Goal: Task Accomplishment & Management: Use online tool/utility

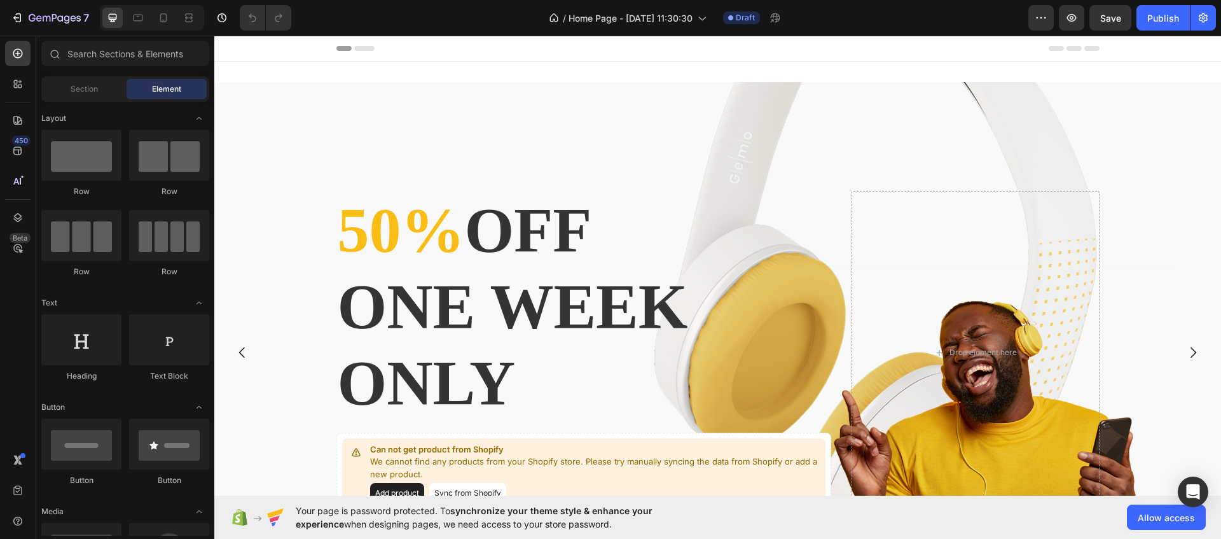
scroll to position [119, 0]
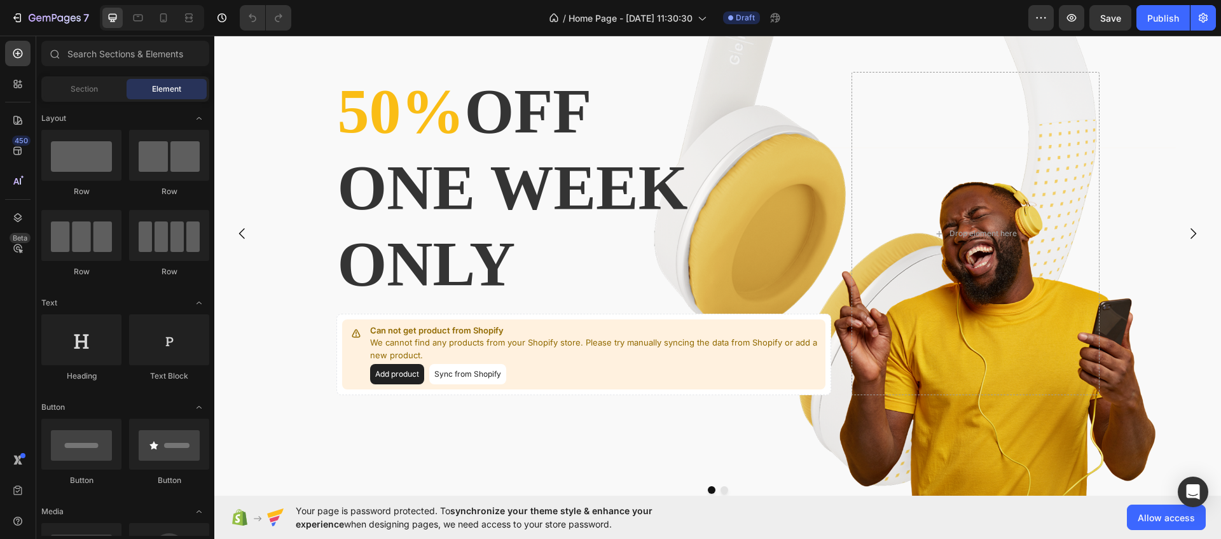
click at [1172, 184] on div "Overlay" at bounding box center [717, 233] width 1007 height 540
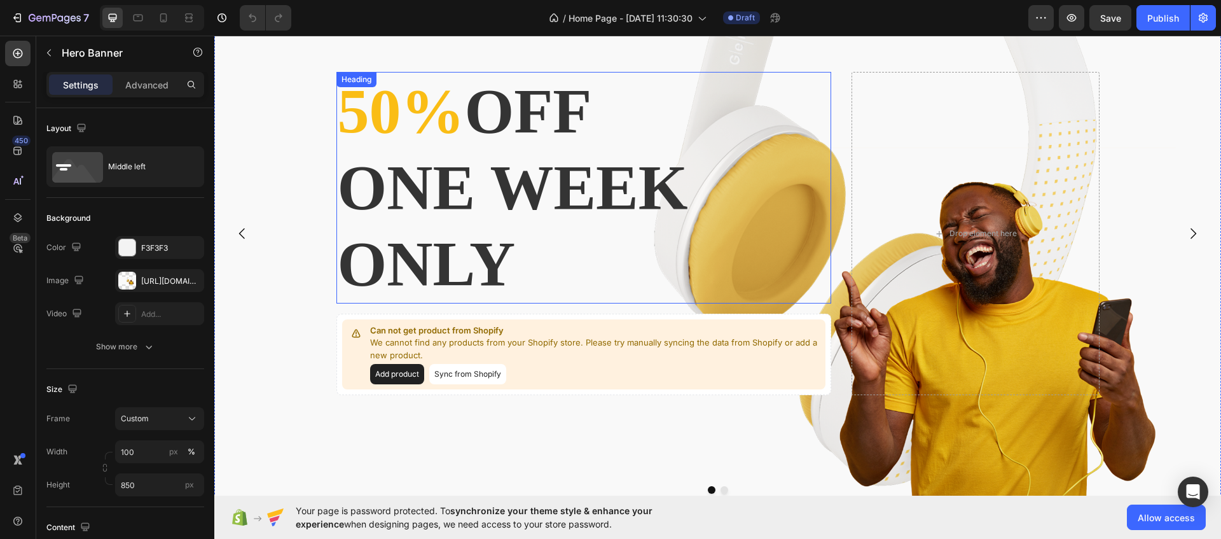
click at [710, 148] on p "50% off one week only" at bounding box center [584, 187] width 493 height 229
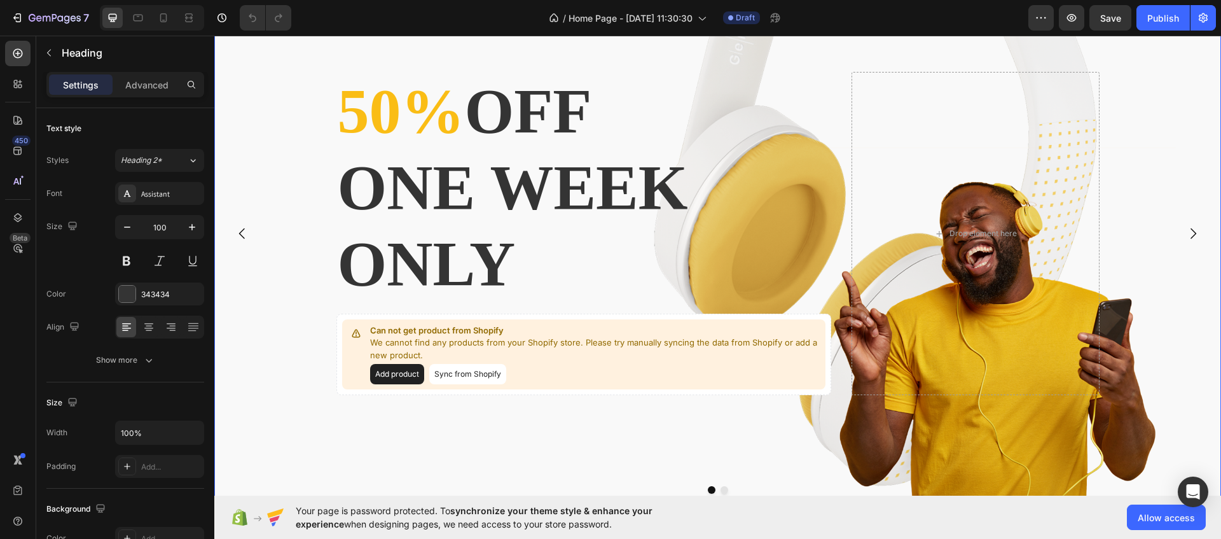
click at [255, 98] on div "Overlay" at bounding box center [717, 233] width 1007 height 540
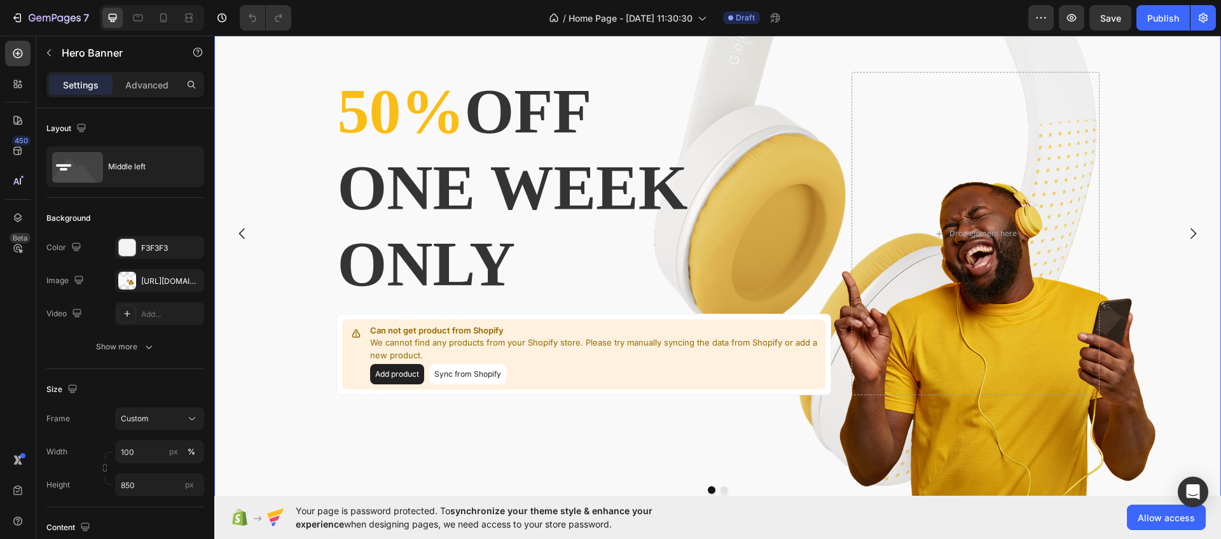
click at [324, 212] on div "Overlay" at bounding box center [717, 233] width 1007 height 540
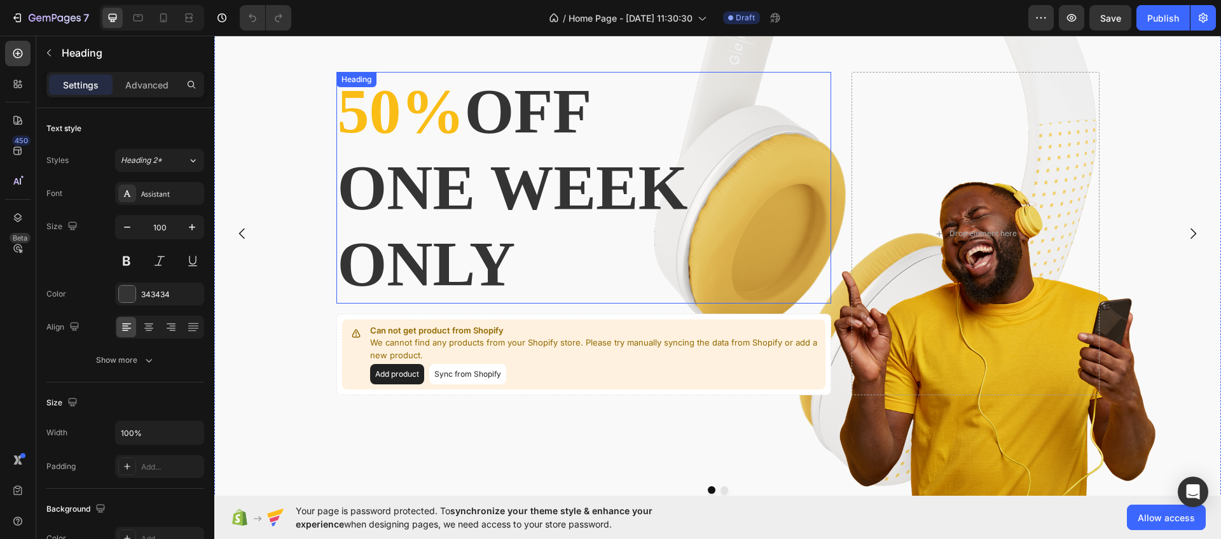
click at [423, 201] on p "50% off one week only" at bounding box center [584, 187] width 493 height 229
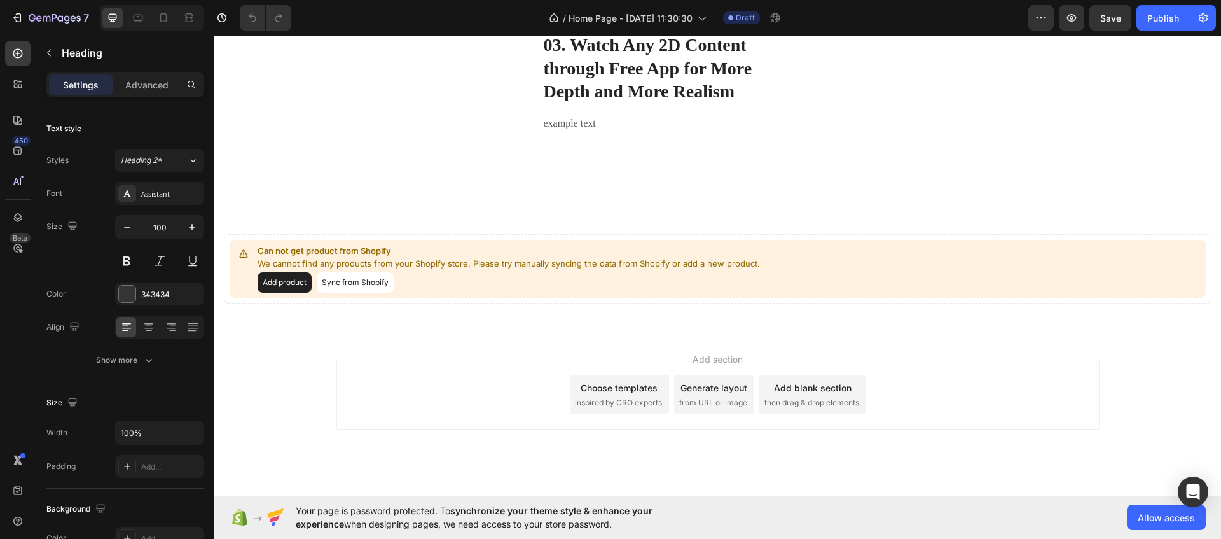
scroll to position [959, 0]
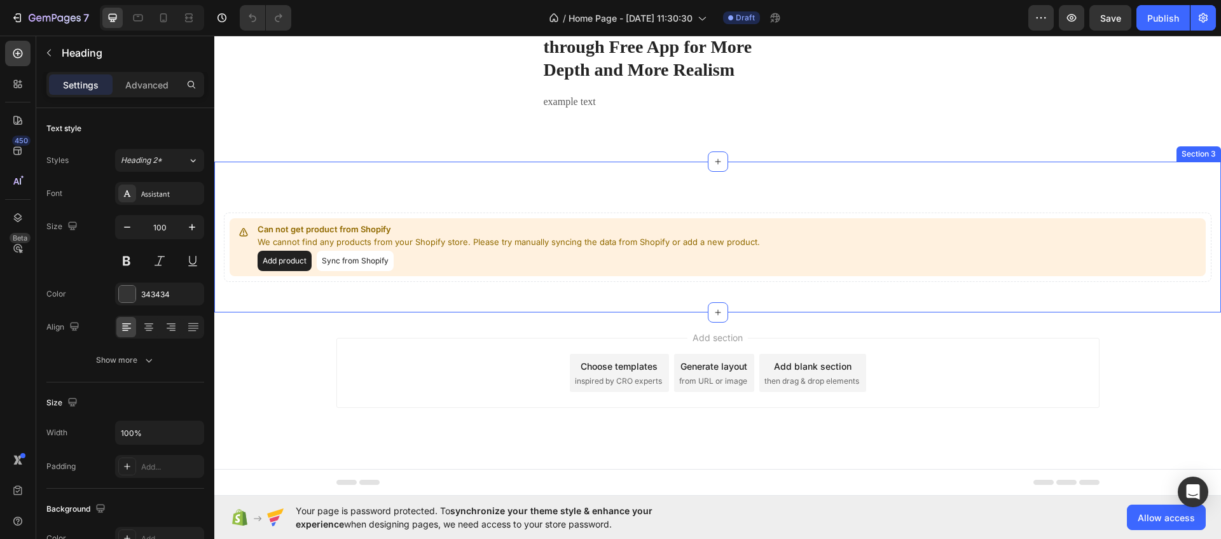
click at [394, 170] on div "Can not get product from Shopify We cannot find any products from your Shopify …" at bounding box center [717, 237] width 1007 height 151
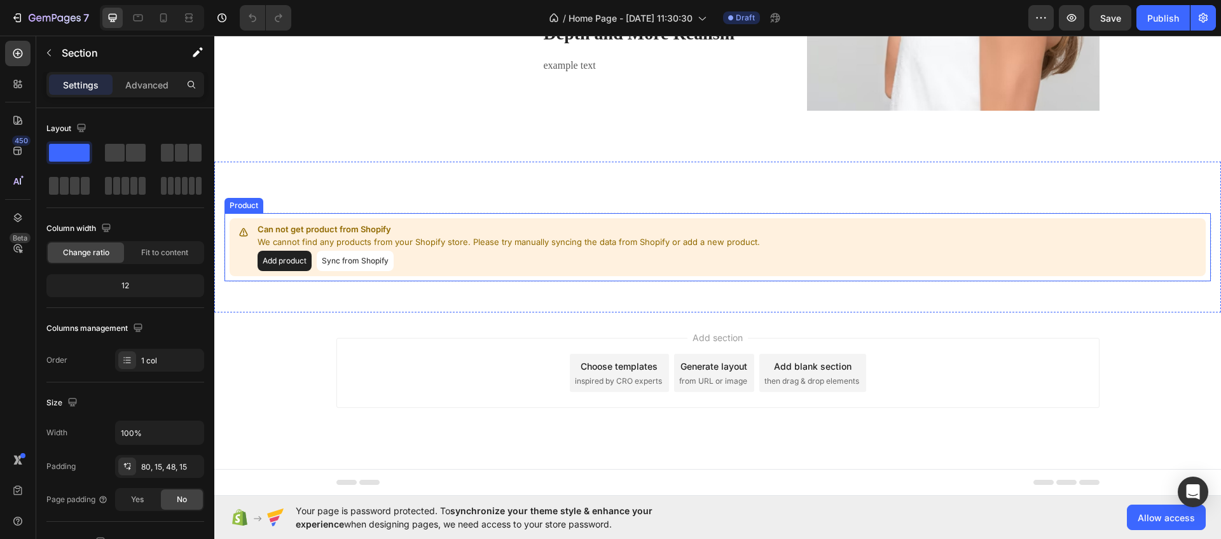
click at [376, 263] on button "Sync from Shopify" at bounding box center [355, 261] width 77 height 20
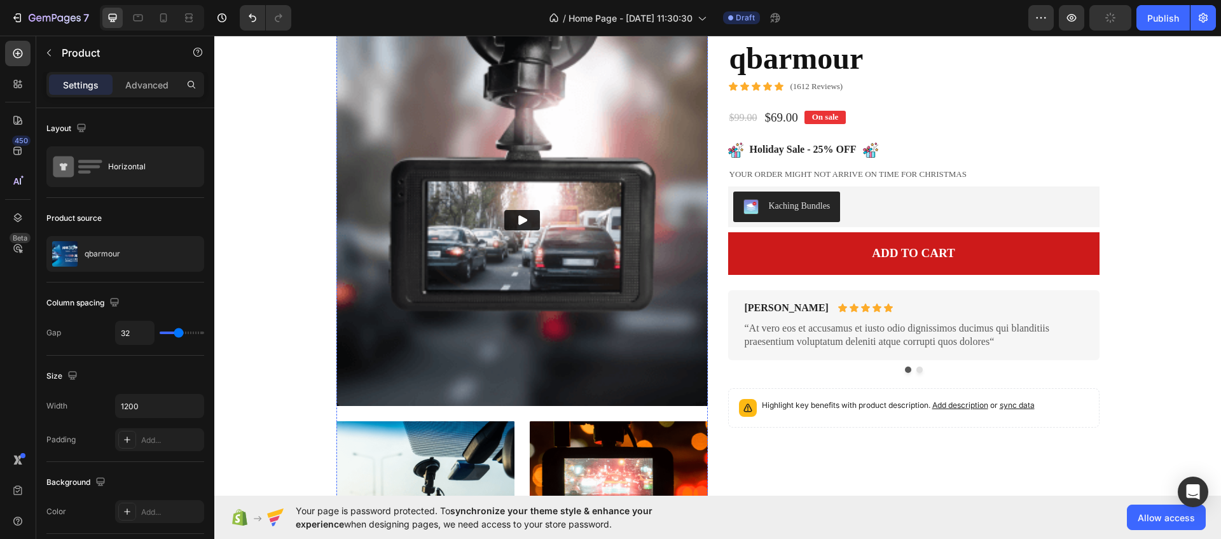
scroll to position [1052, 0]
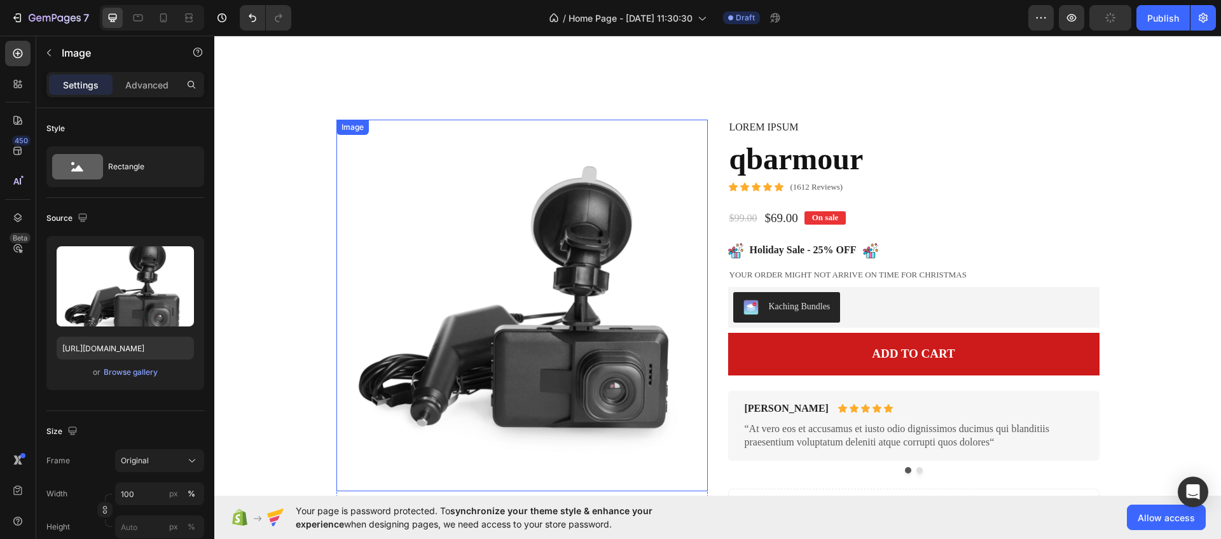
click at [582, 188] on img at bounding box center [521, 305] width 371 height 371
click at [469, 179] on img at bounding box center [521, 305] width 371 height 371
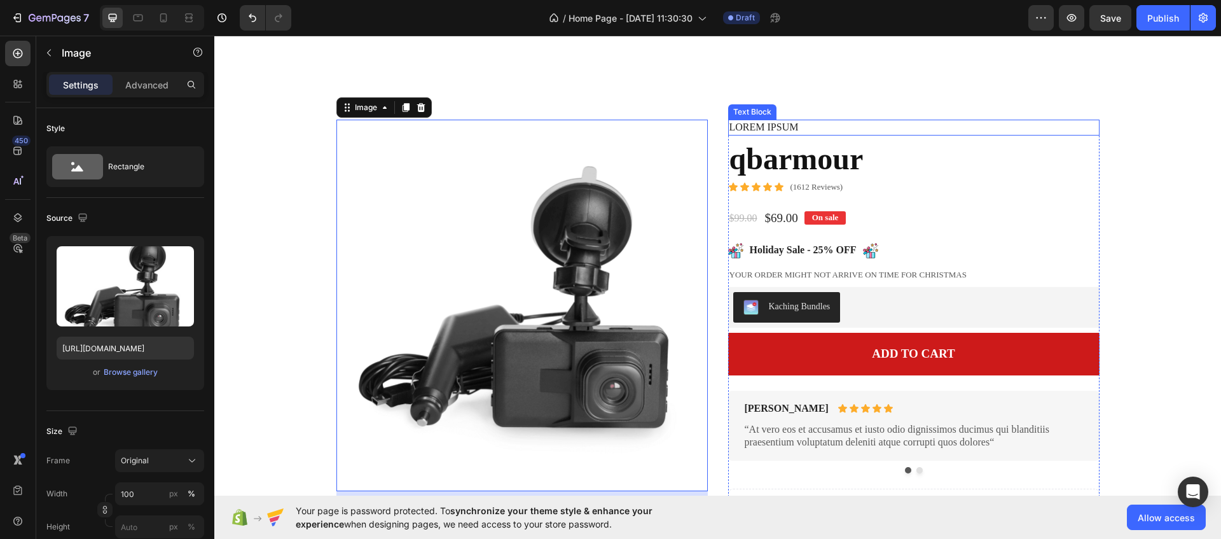
click at [829, 130] on p "Lorem ipsum" at bounding box center [913, 127] width 369 height 13
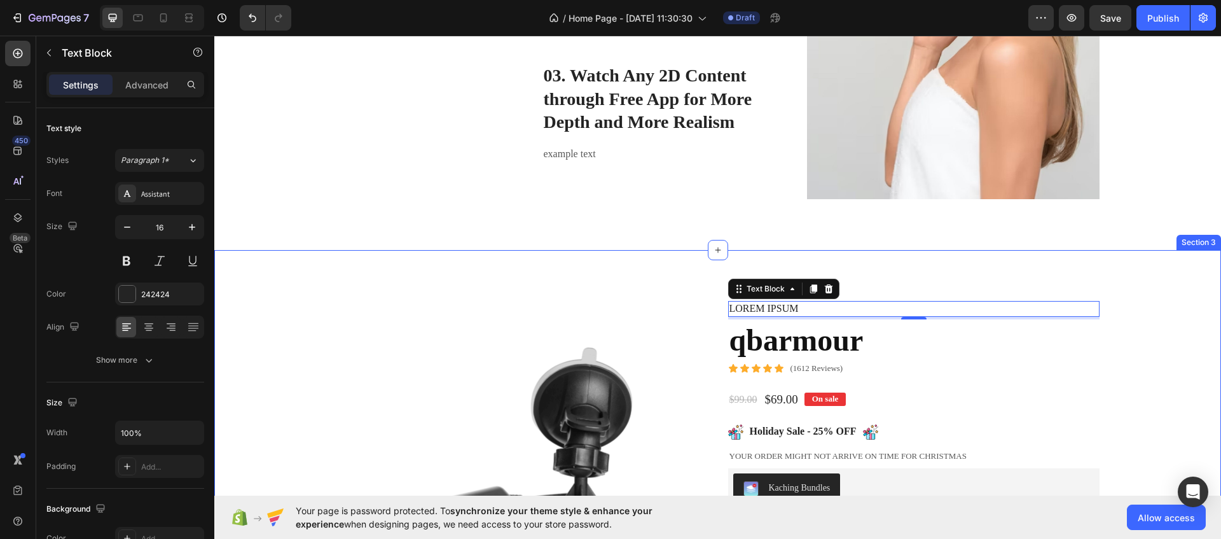
scroll to position [855, 0]
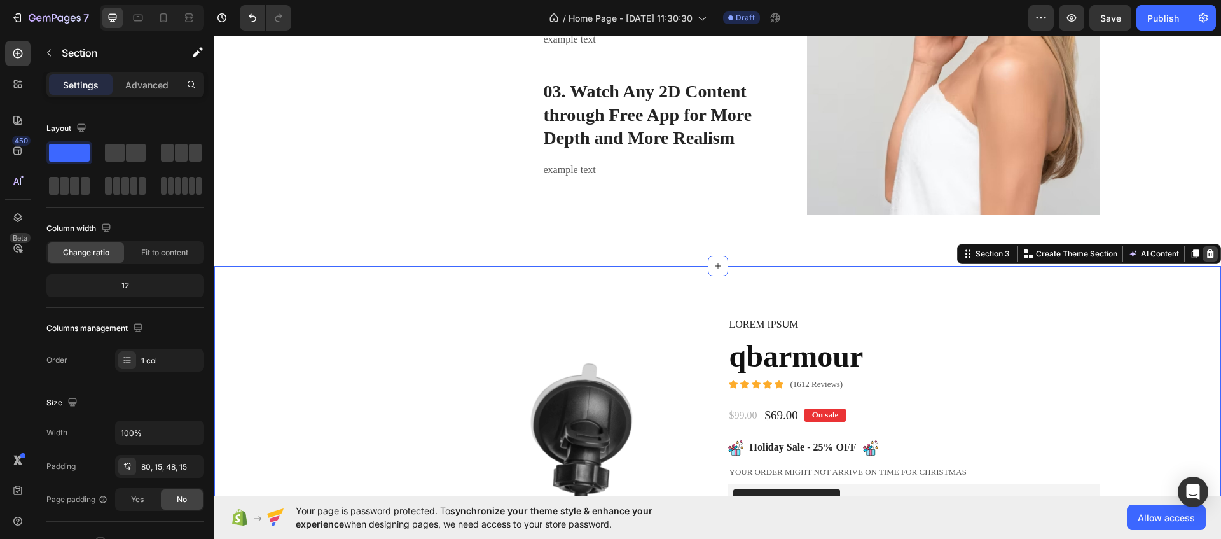
click at [1215, 253] on div at bounding box center [1209, 253] width 15 height 15
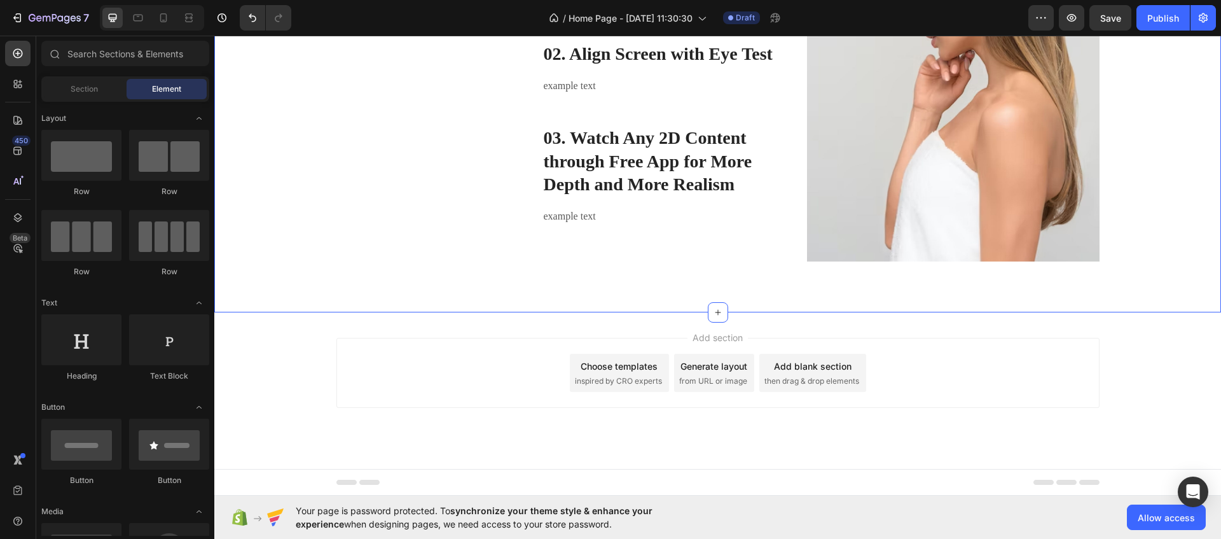
scroll to position [808, 0]
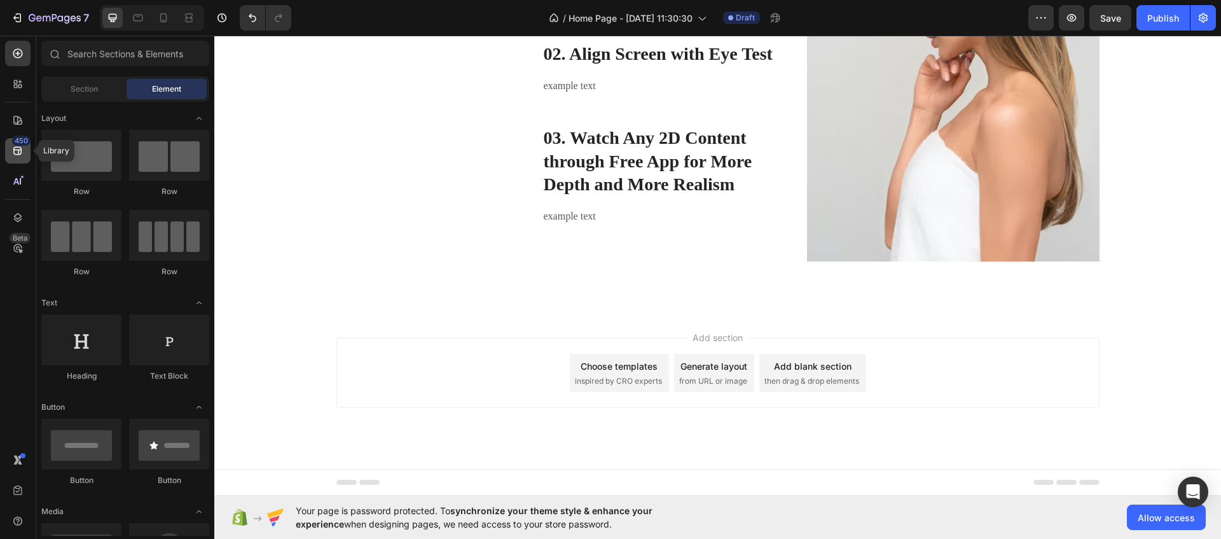
click at [19, 146] on icon at bounding box center [17, 150] width 13 height 13
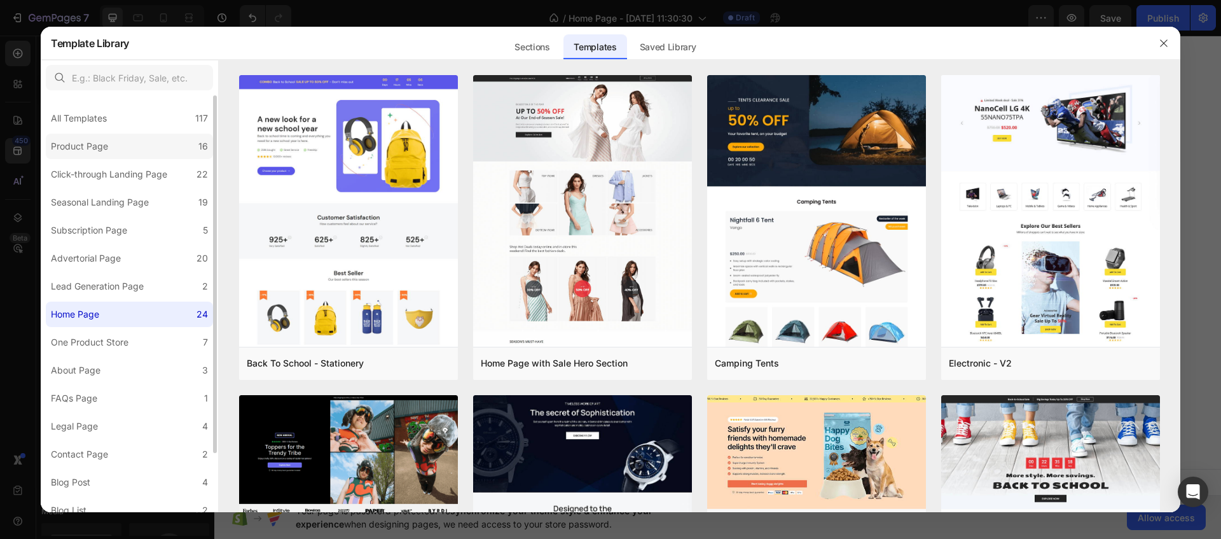
click at [140, 155] on label "Product Page 16" at bounding box center [129, 146] width 167 height 25
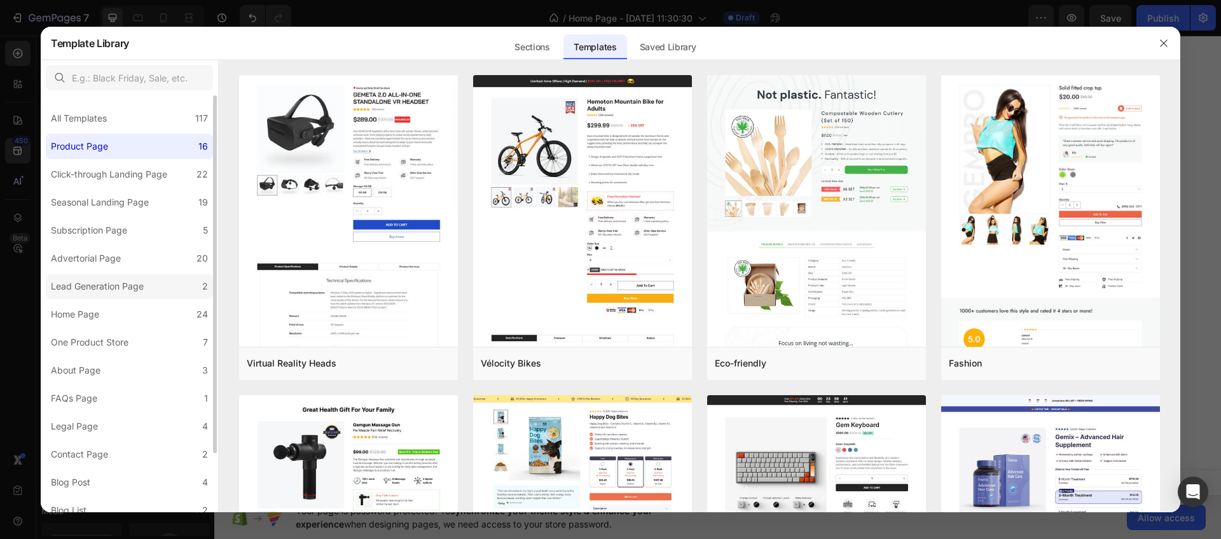
click at [111, 291] on div "Lead Generation Page" at bounding box center [97, 286] width 93 height 15
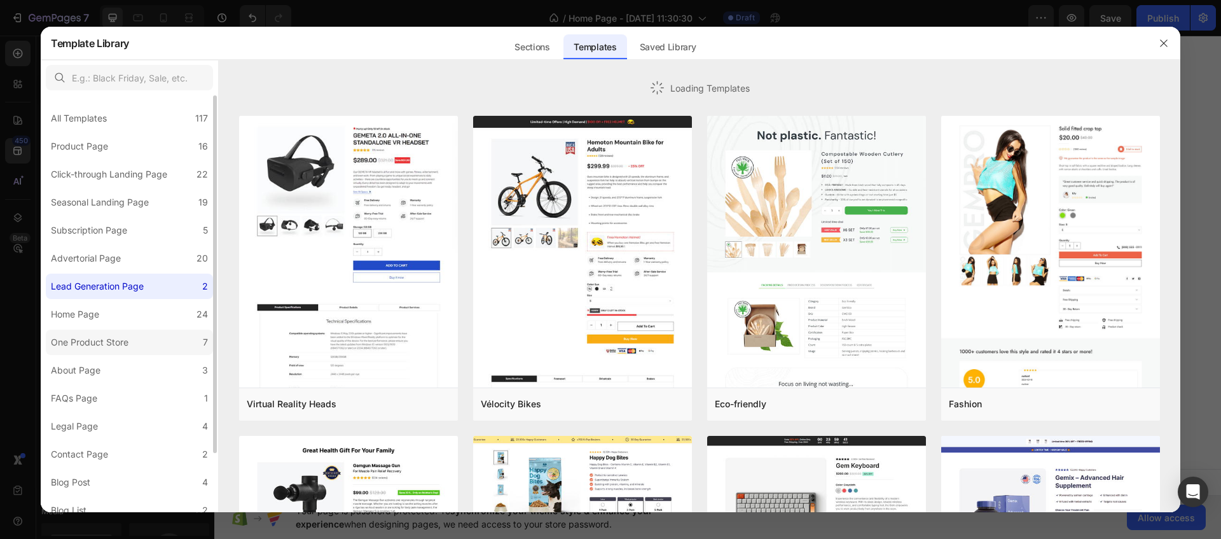
click at [102, 340] on div "One Product Store" at bounding box center [90, 341] width 78 height 15
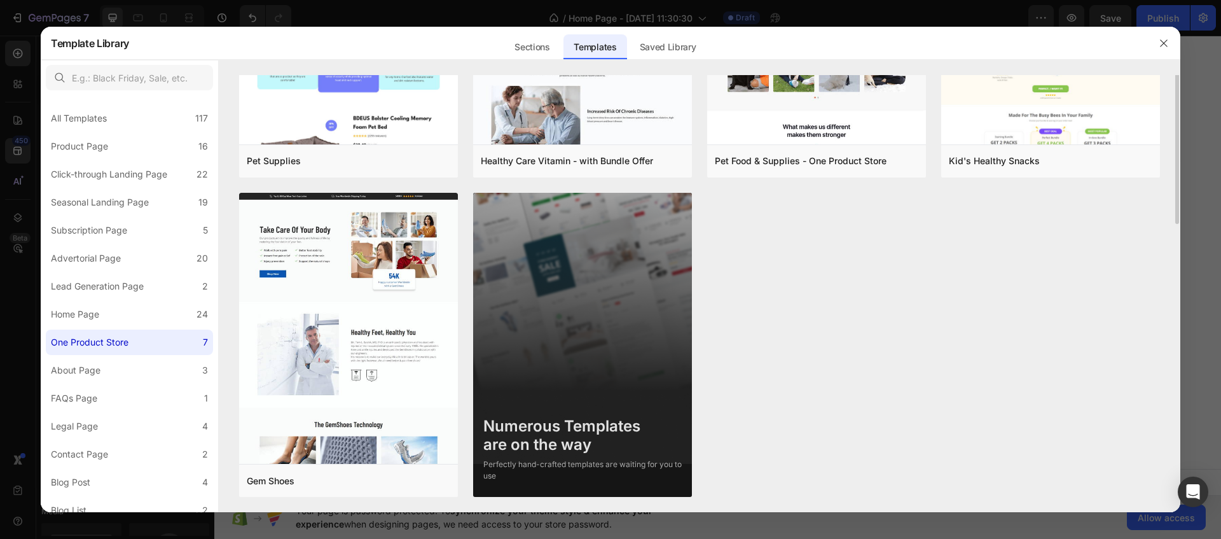
scroll to position [0, 0]
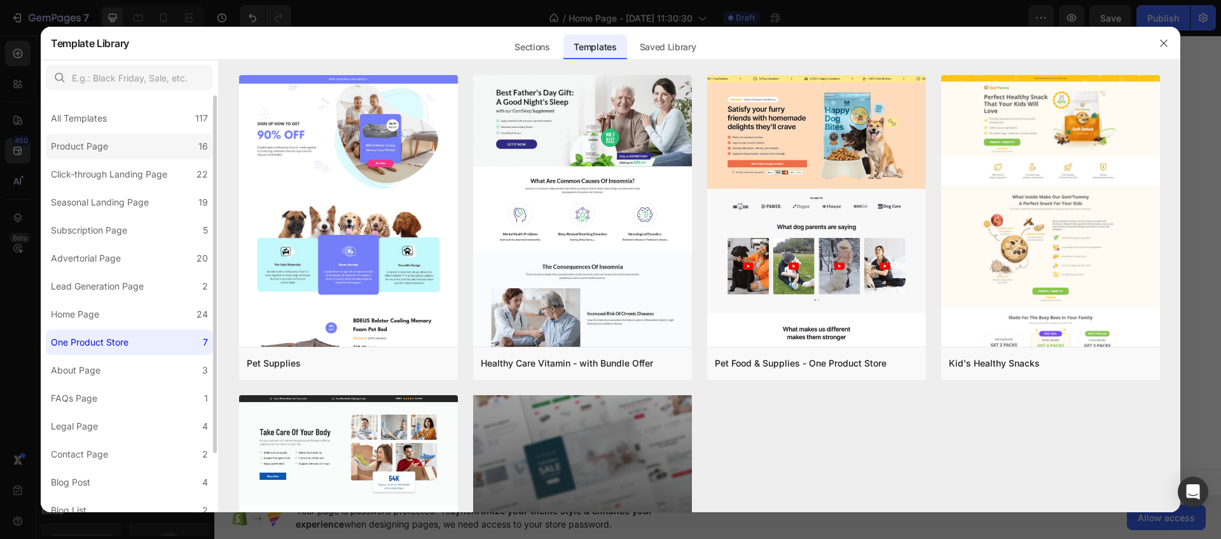
click at [116, 151] on label "Product Page 16" at bounding box center [129, 146] width 167 height 25
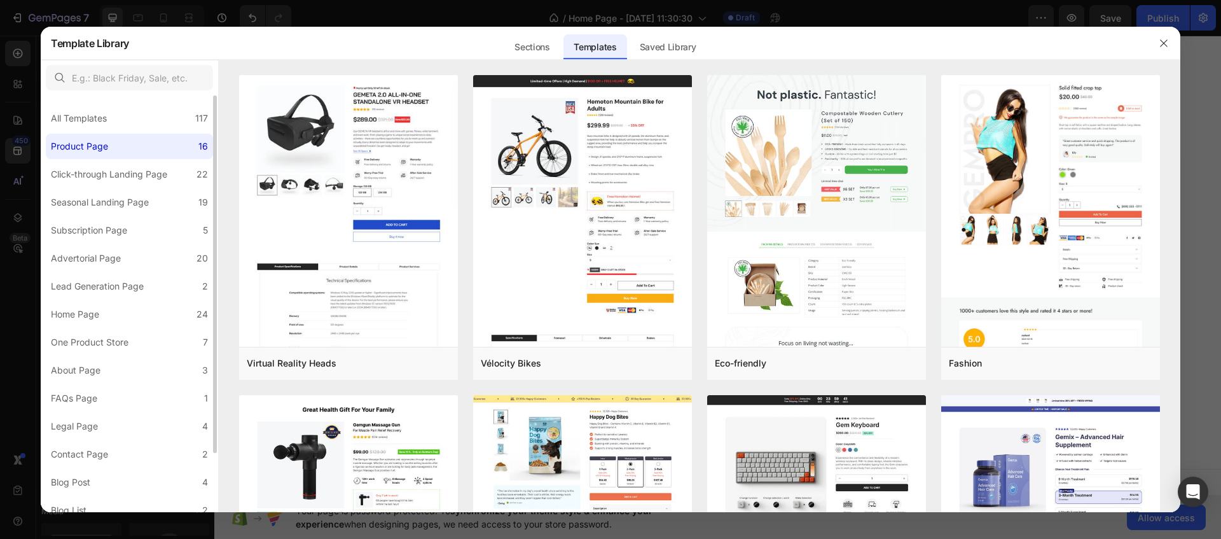
click at [531, 42] on div "Sections" at bounding box center [531, 46] width 55 height 25
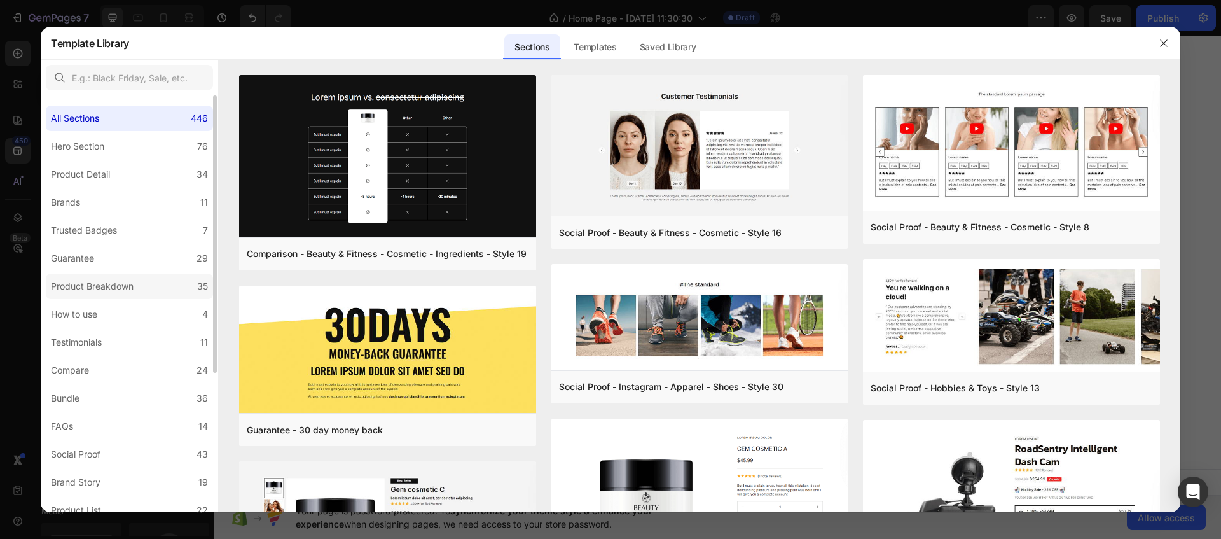
click at [107, 283] on div "Product Breakdown" at bounding box center [92, 286] width 83 height 15
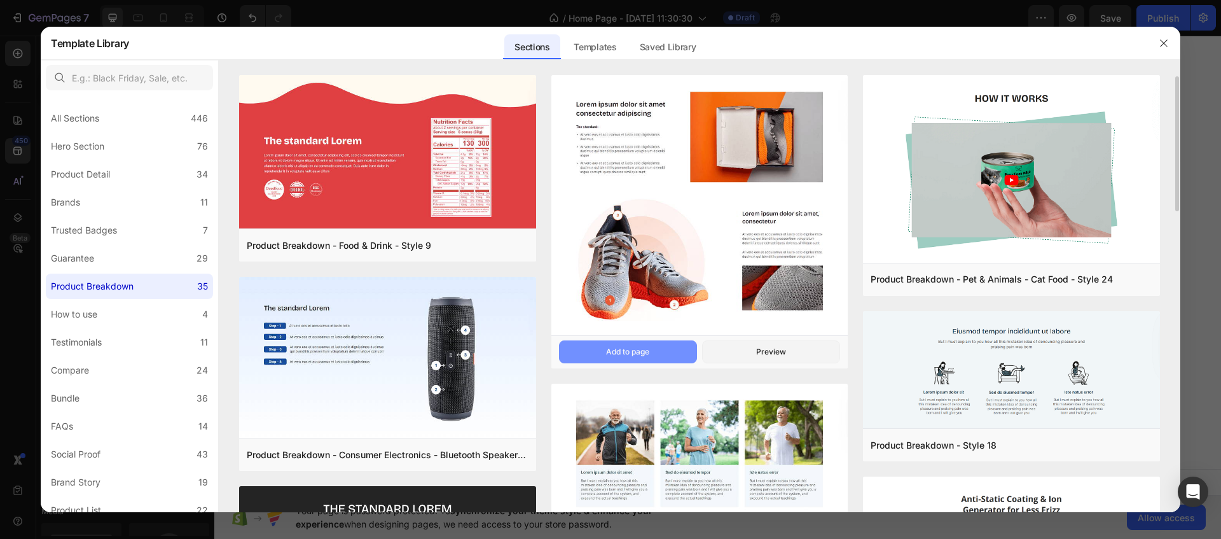
scroll to position [1, 0]
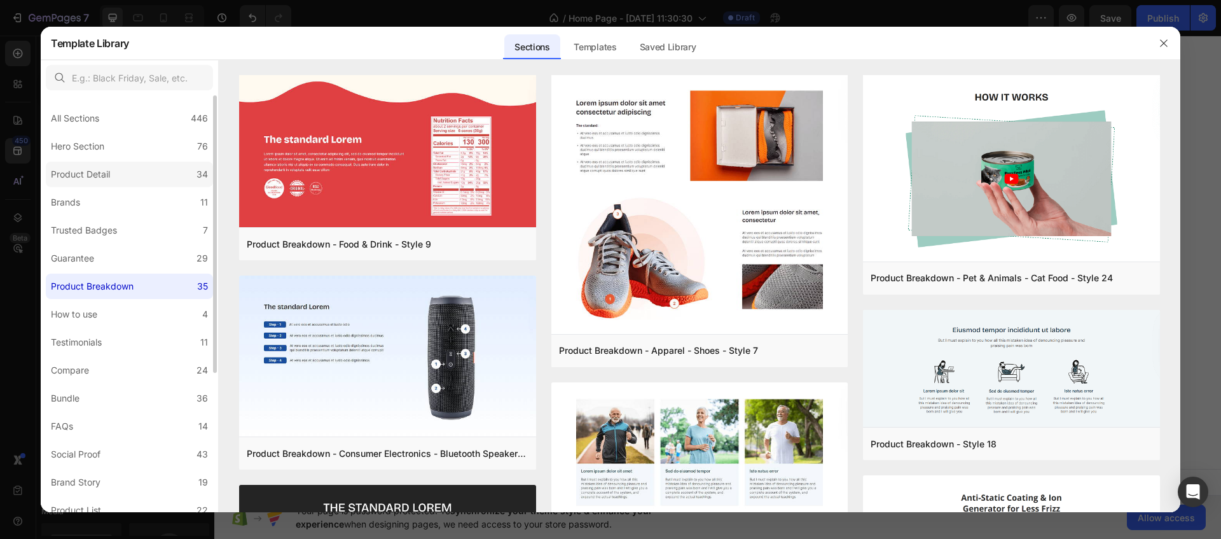
click at [93, 173] on div "Product Detail" at bounding box center [80, 174] width 59 height 15
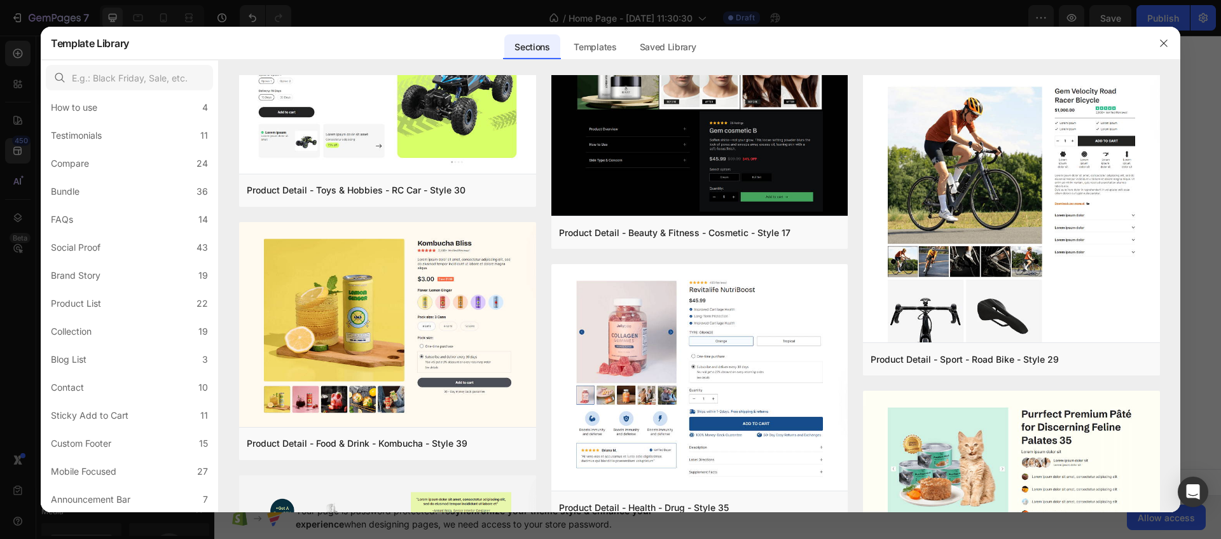
scroll to position [0, 0]
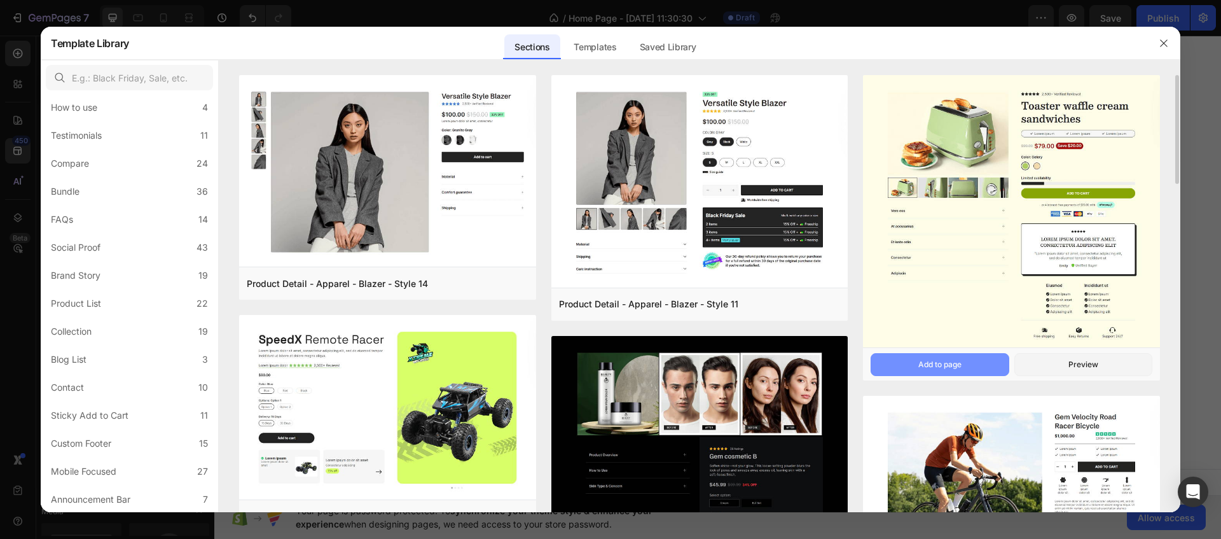
click at [910, 361] on button "Add to page" at bounding box center [939, 364] width 138 height 23
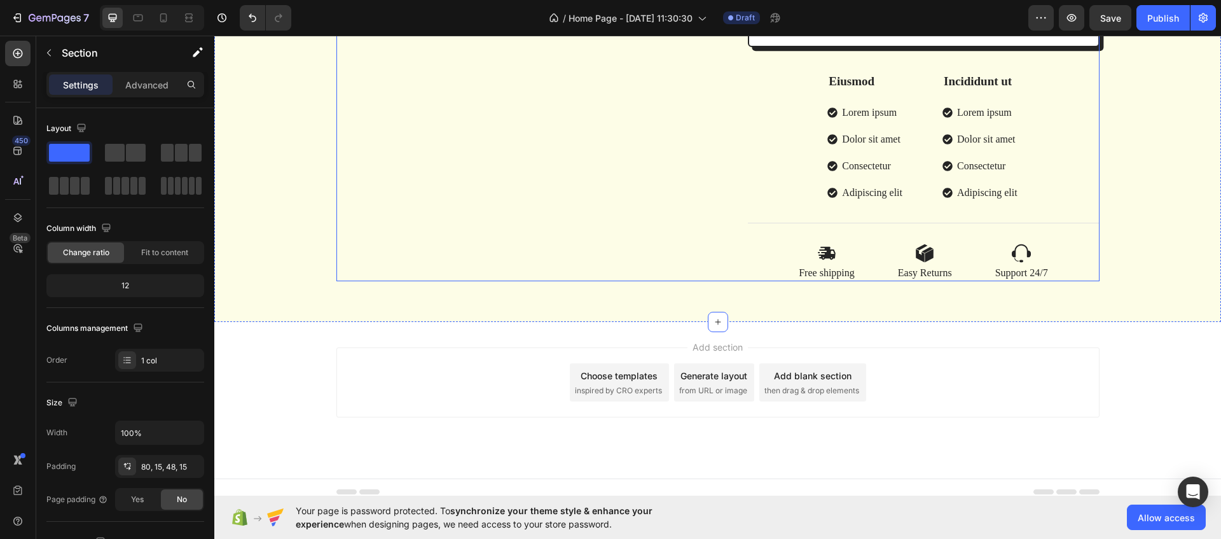
scroll to position [1752, 0]
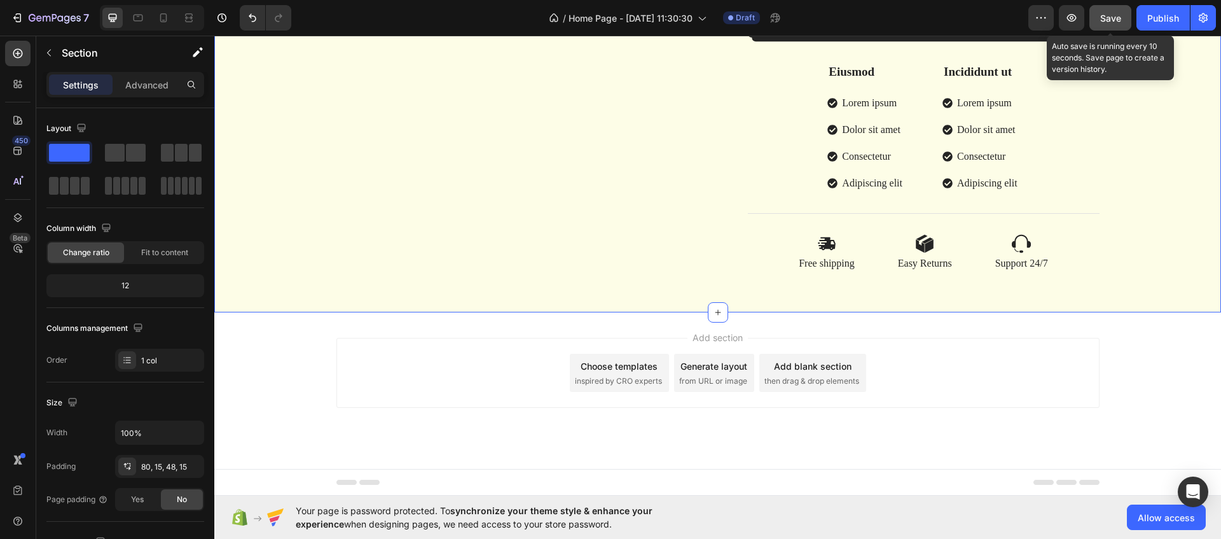
drag, startPoint x: 1104, startPoint y: 22, endPoint x: 844, endPoint y: 29, distance: 260.8
click at [1104, 22] on span "Save" at bounding box center [1110, 18] width 21 height 11
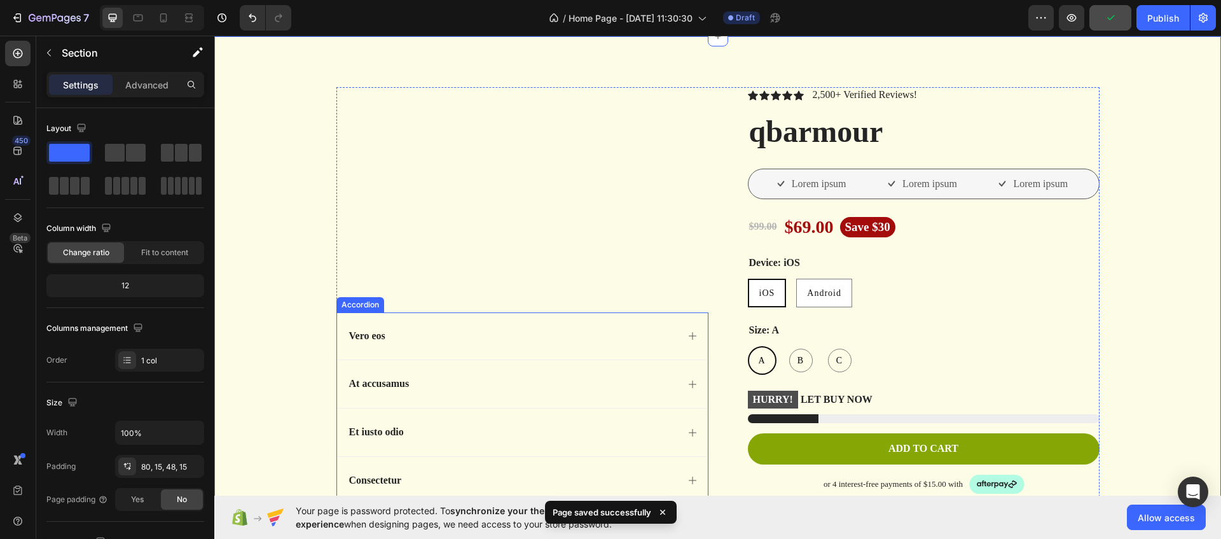
scroll to position [969, 0]
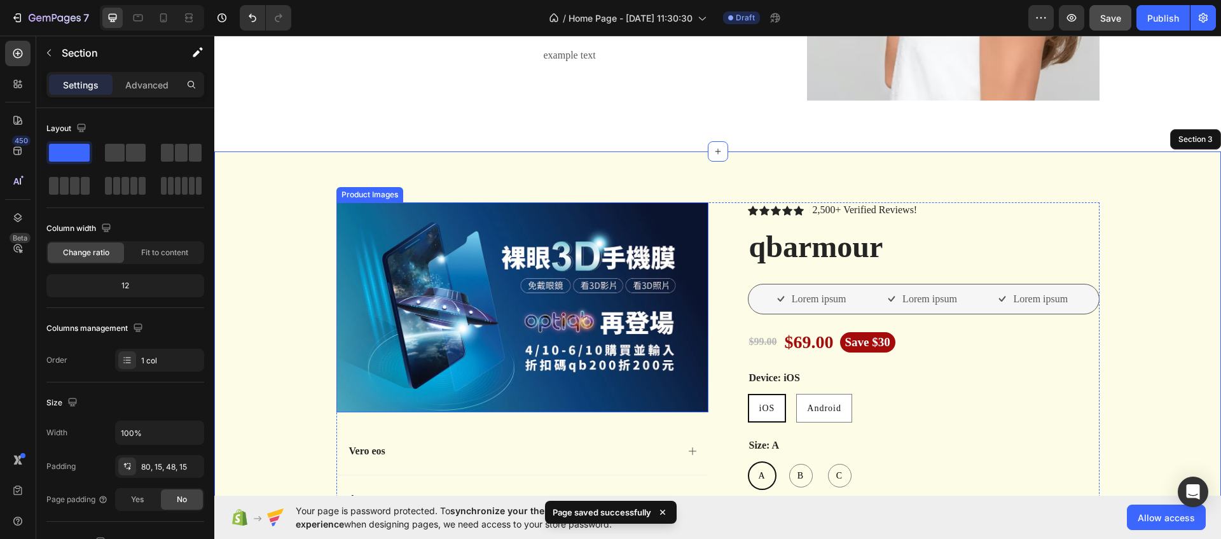
click at [601, 282] on img at bounding box center [522, 306] width 372 height 209
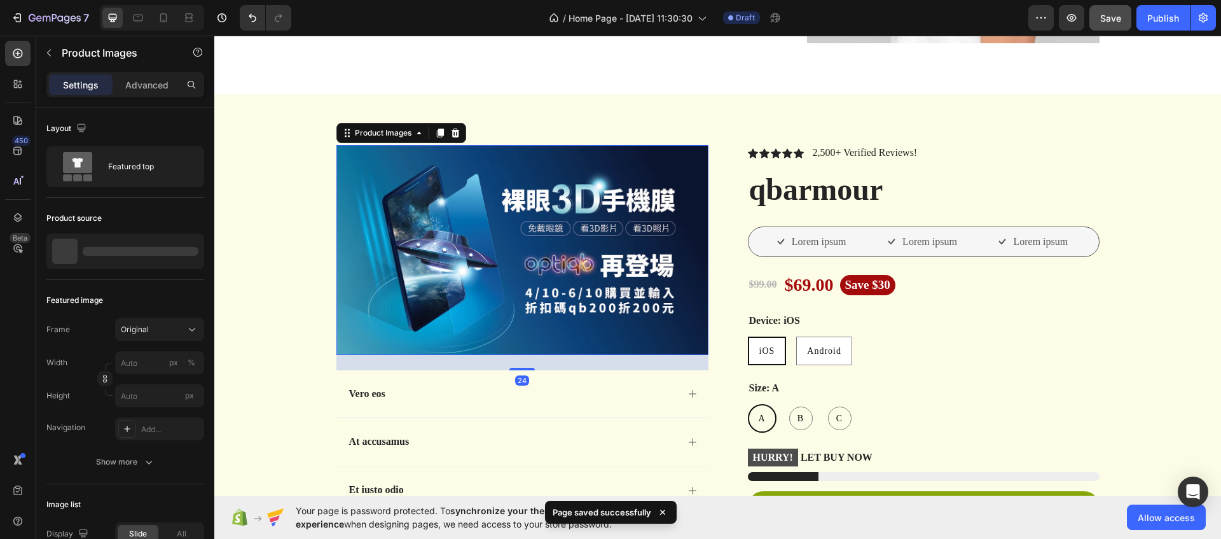
scroll to position [1044, 0]
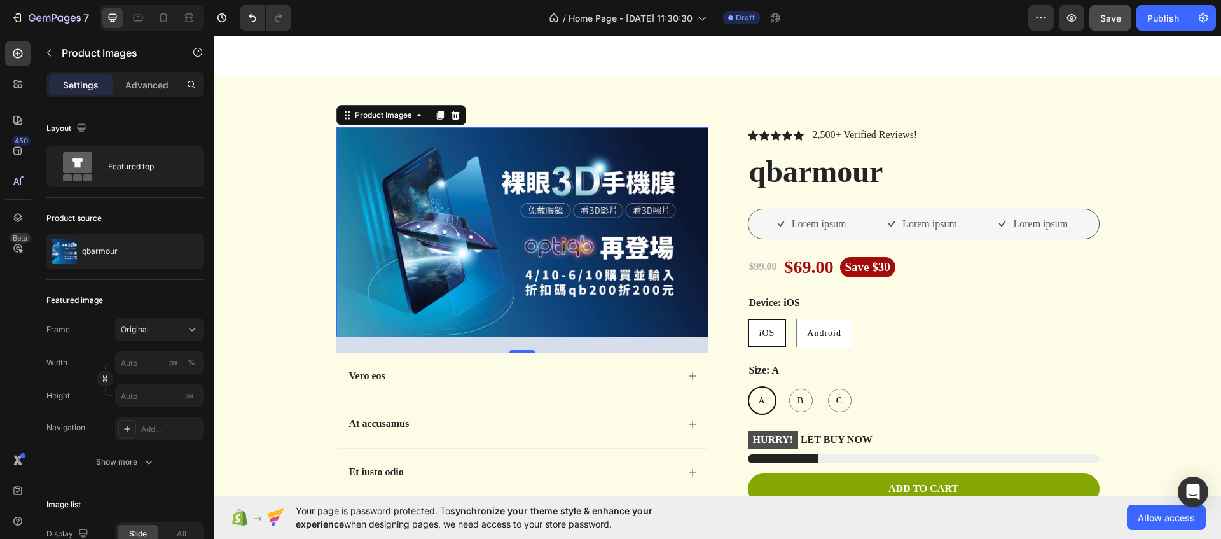
click at [409, 222] on img at bounding box center [522, 231] width 372 height 209
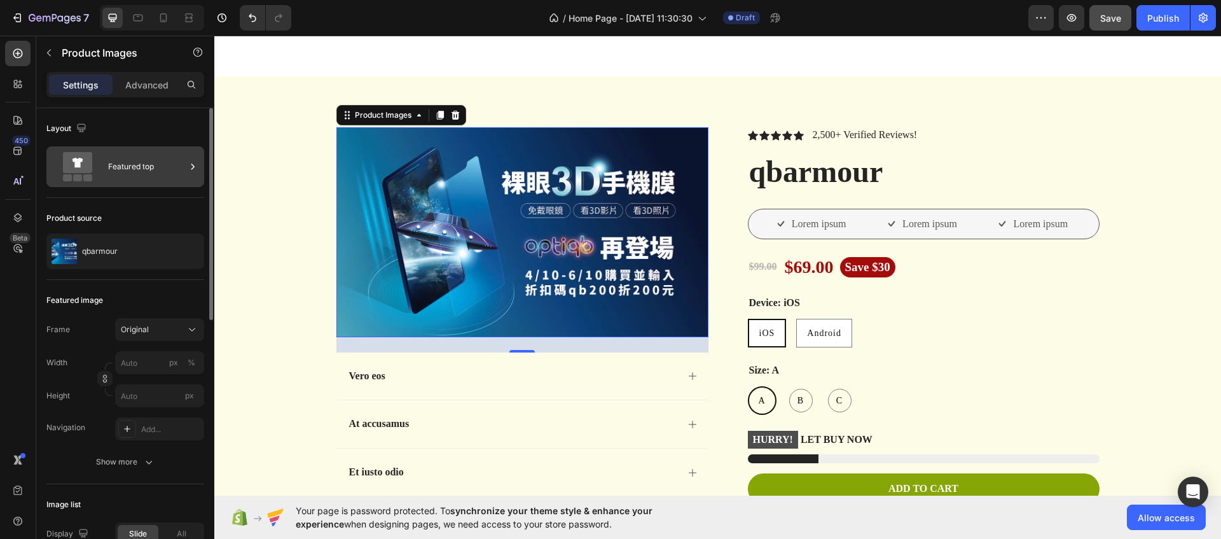
click at [138, 170] on div "Featured top" at bounding box center [147, 166] width 78 height 29
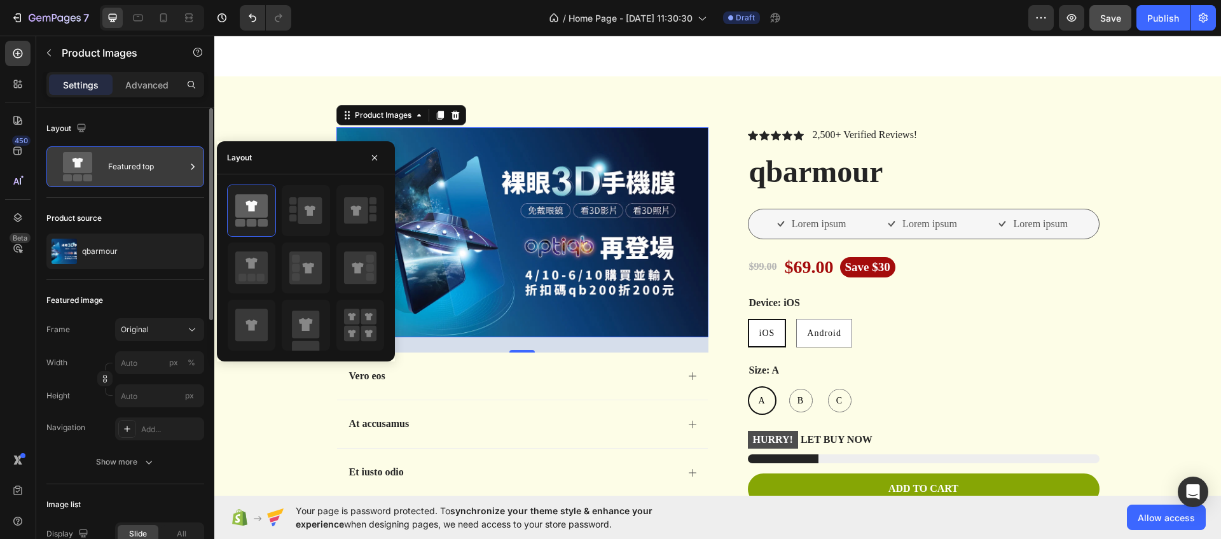
click at [140, 167] on div "Featured top" at bounding box center [147, 166] width 78 height 29
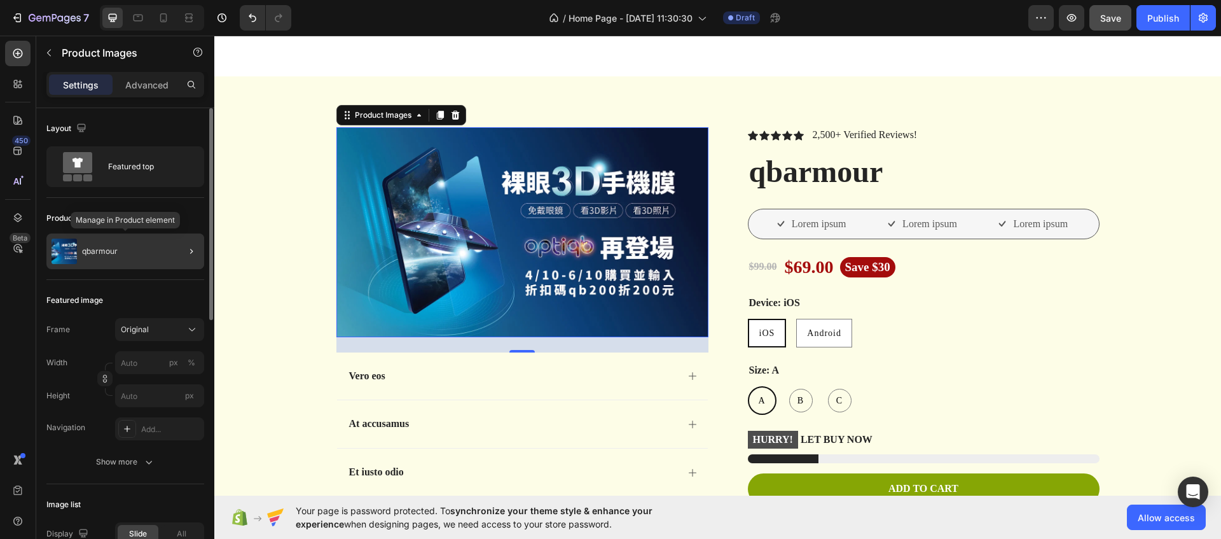
click at [117, 256] on div "qbarmour" at bounding box center [125, 251] width 158 height 36
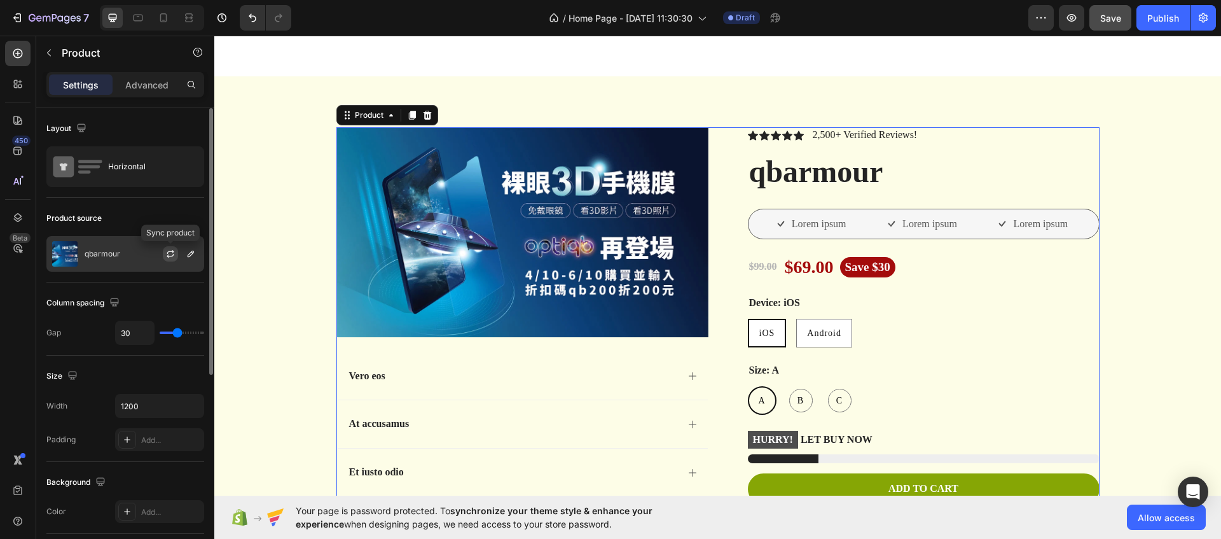
click at [173, 257] on icon "button" at bounding box center [170, 254] width 10 height 10
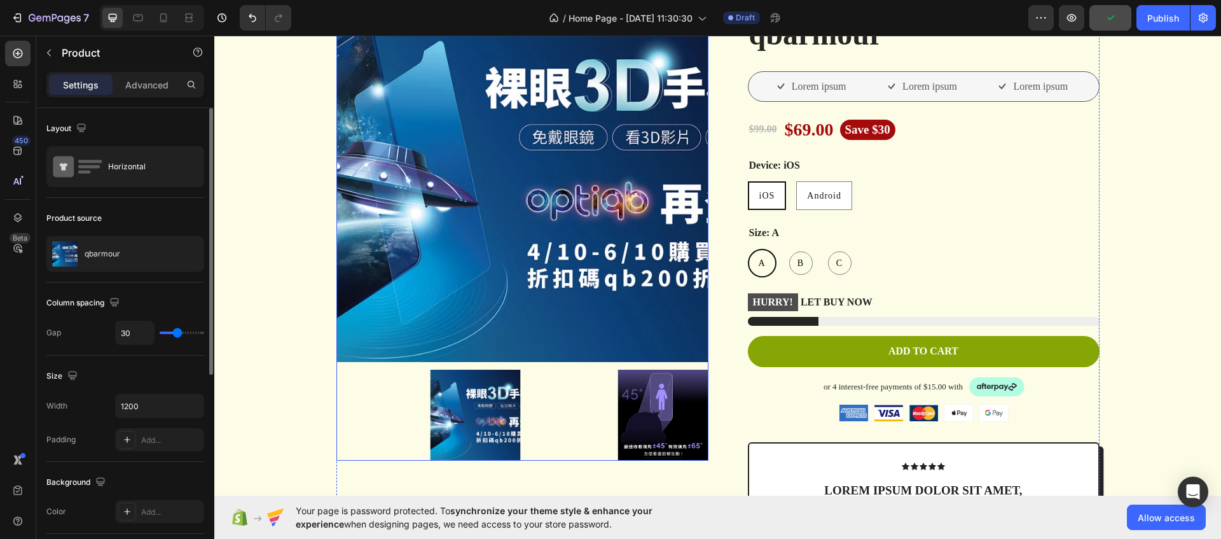
scroll to position [1186, 0]
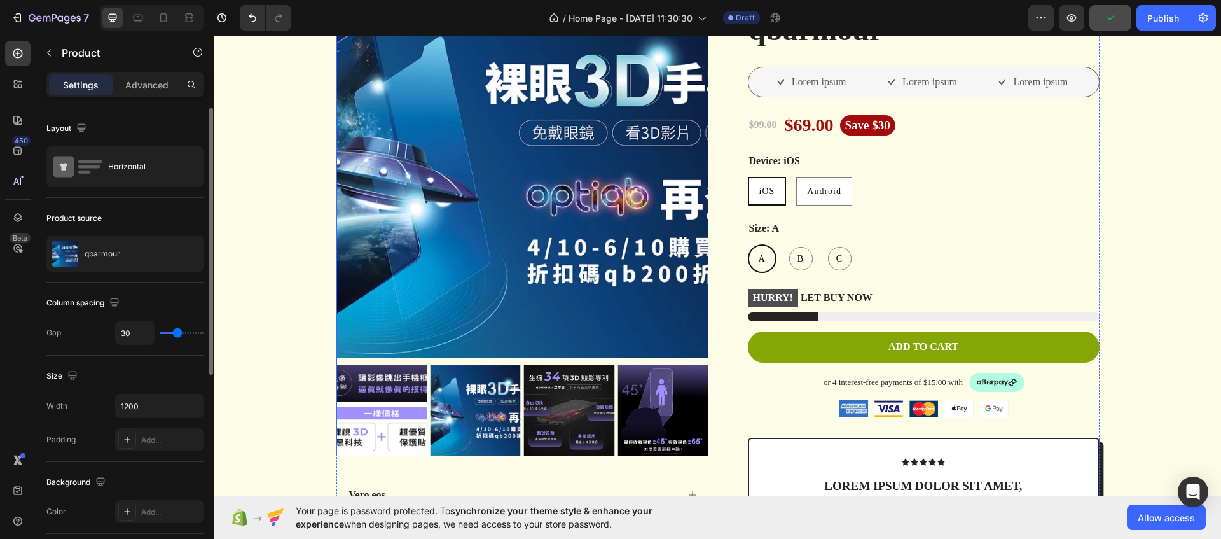
click at [492, 269] on img at bounding box center [522, 171] width 372 height 372
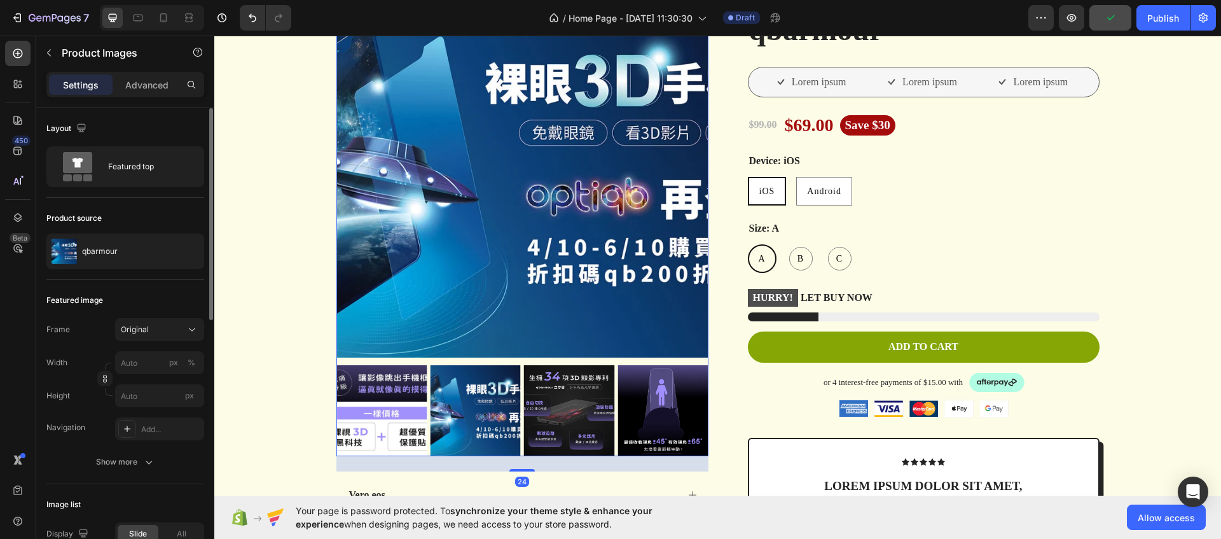
click at [474, 373] on img at bounding box center [475, 410] width 91 height 91
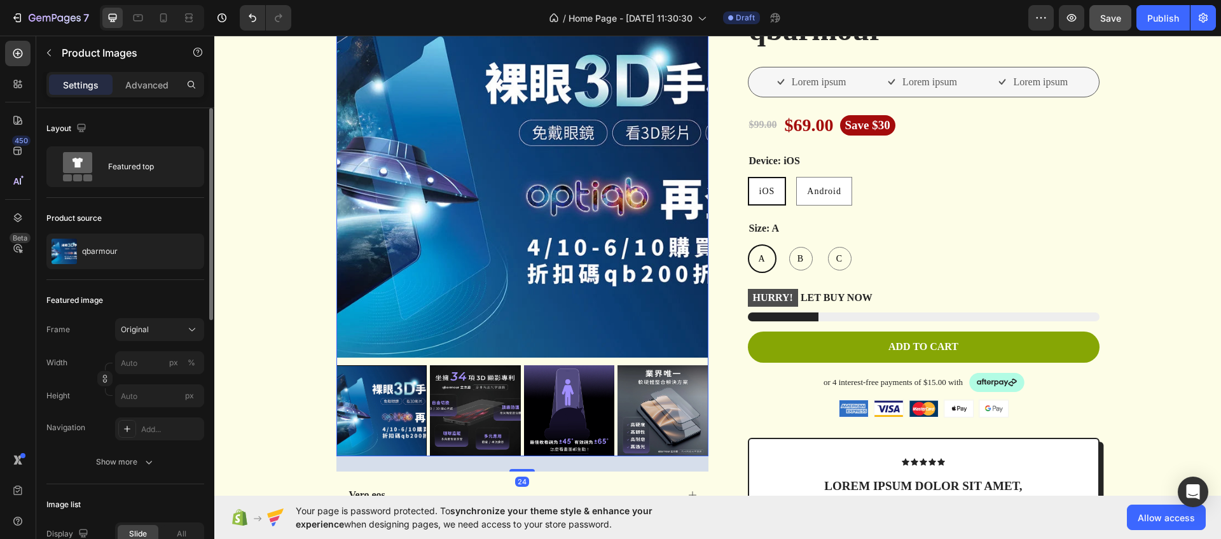
click at [490, 403] on img at bounding box center [475, 410] width 91 height 91
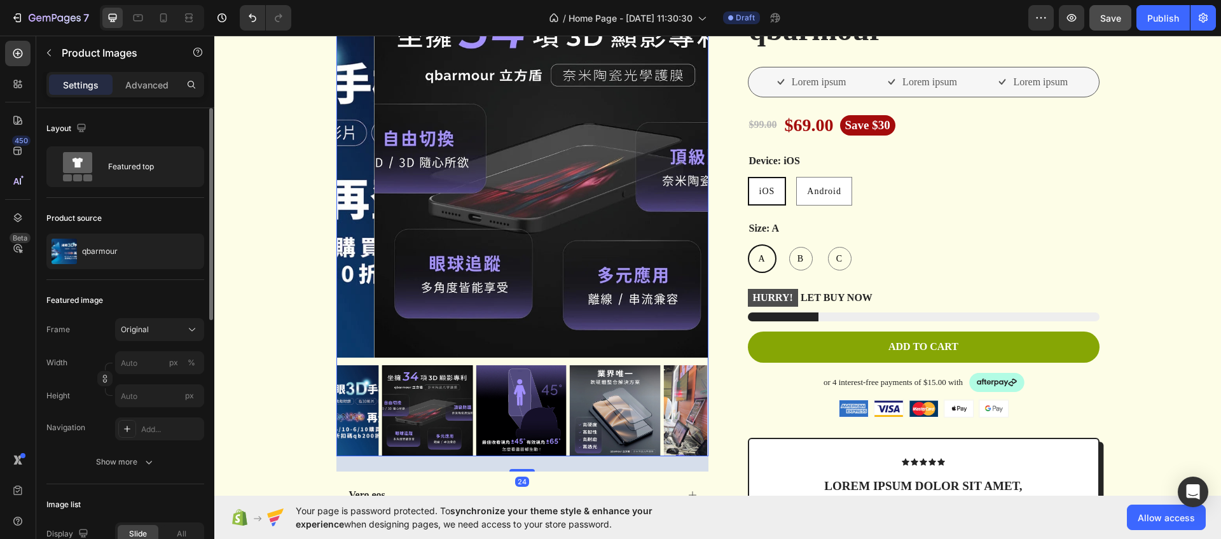
click at [570, 405] on img at bounding box center [615, 410] width 91 height 91
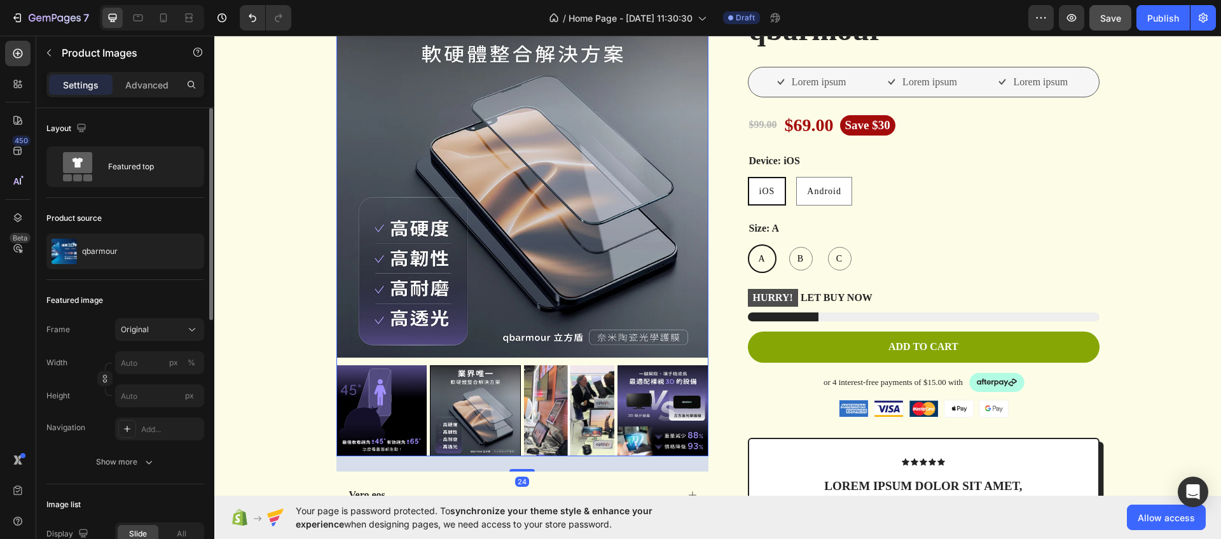
click at [630, 409] on img at bounding box center [662, 410] width 91 height 91
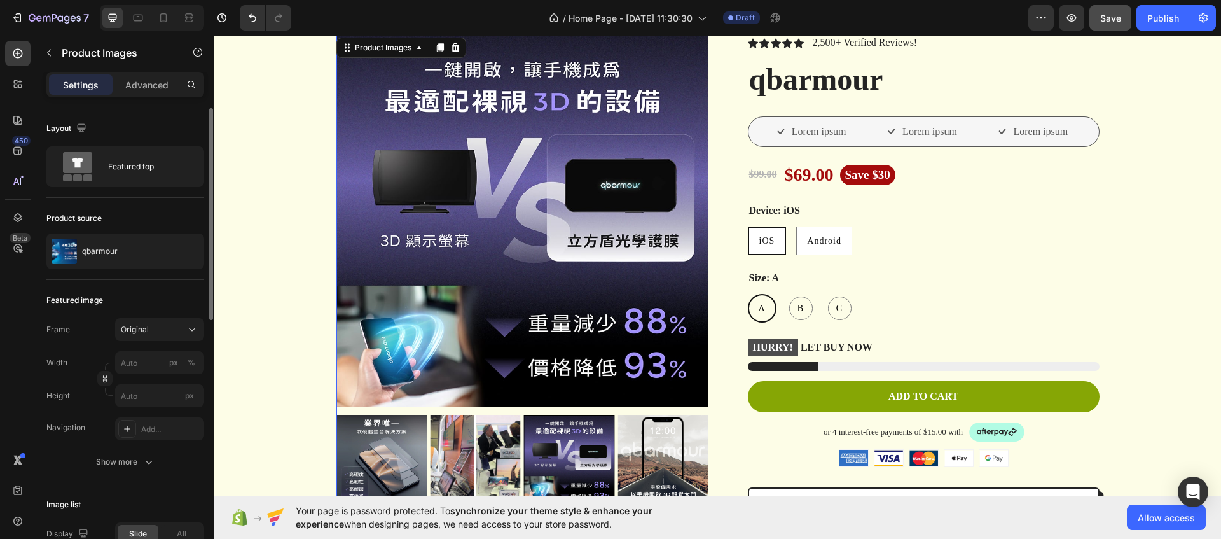
scroll to position [1128, 0]
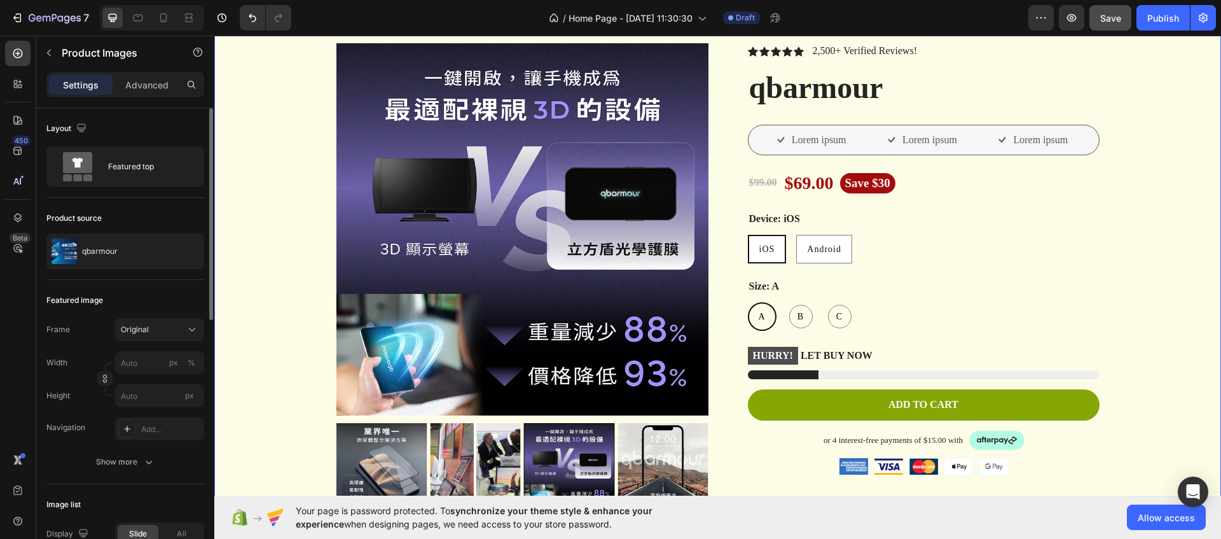
click at [289, 331] on div "Product Images Vero eos At accusamus Et iusto odio Consectetur Adipiscin Accord…" at bounding box center [717, 474] width 987 height 862
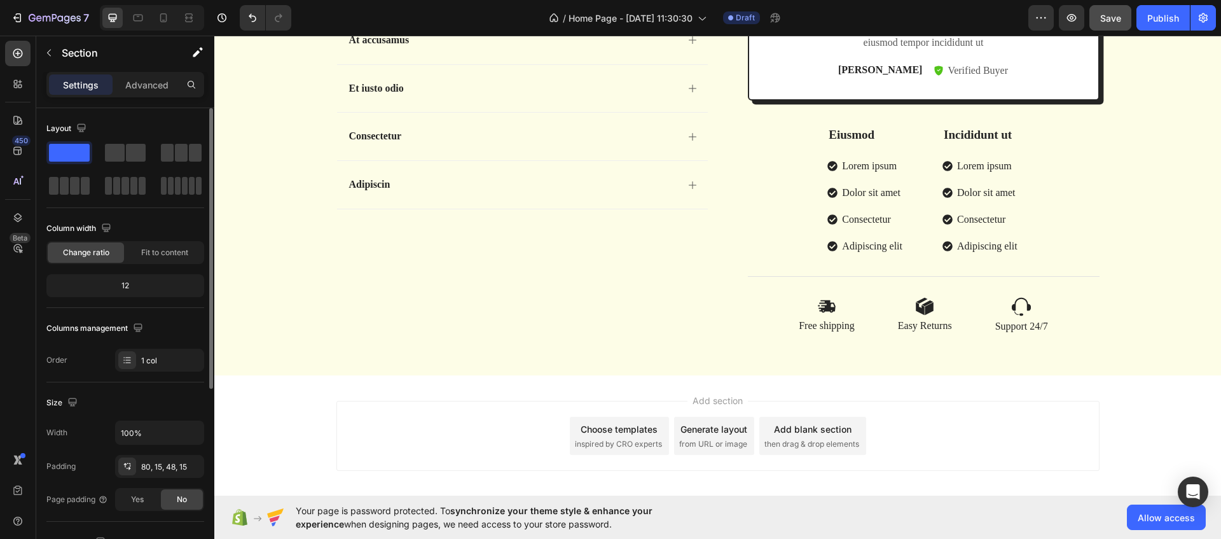
scroll to position [1752, 0]
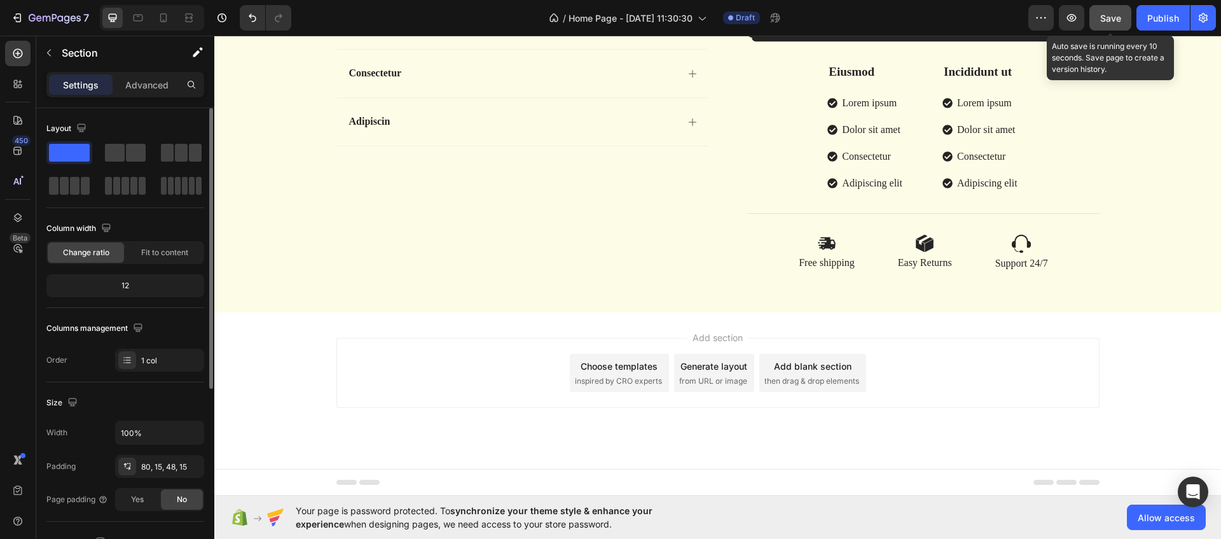
click at [1103, 11] on div "Save" at bounding box center [1110, 17] width 21 height 13
